Goal: Navigation & Orientation: Find specific page/section

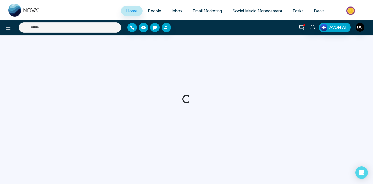
select select "*"
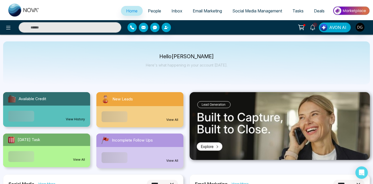
click at [155, 10] on span "People" at bounding box center [154, 10] width 13 height 5
